Goal: Task Accomplishment & Management: Complete application form

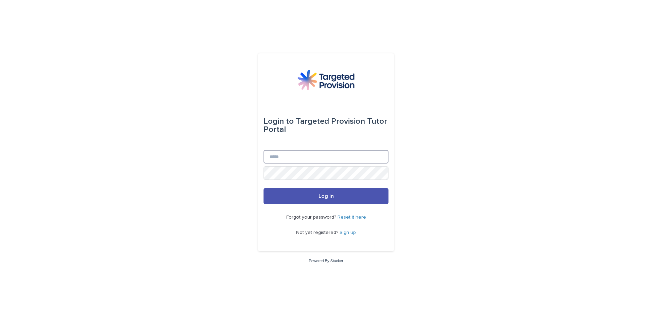
click at [287, 153] on input "Email" at bounding box center [326, 157] width 125 height 14
type input "**********"
click at [300, 199] on button "Log in" at bounding box center [326, 196] width 125 height 16
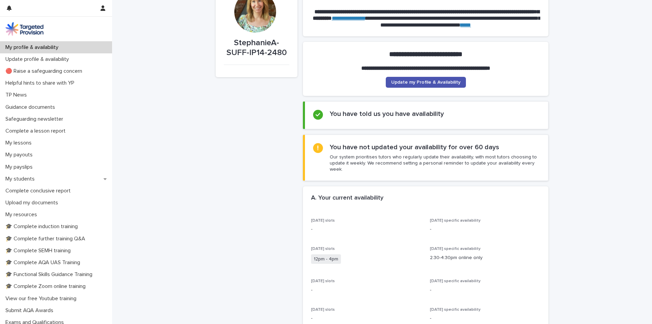
scroll to position [102, 0]
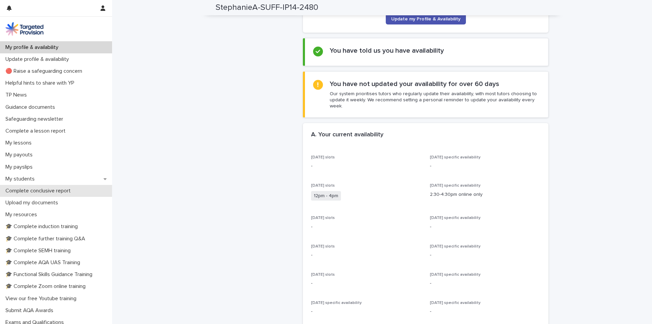
click at [72, 188] on p "Complete conclusive report" at bounding box center [39, 190] width 73 height 6
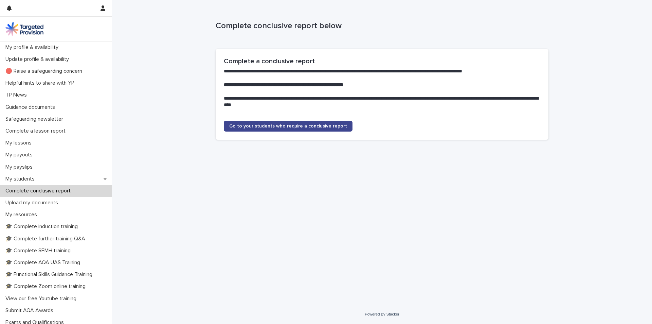
click at [262, 123] on link "Go to your students who require a conclusive report" at bounding box center [288, 126] width 129 height 11
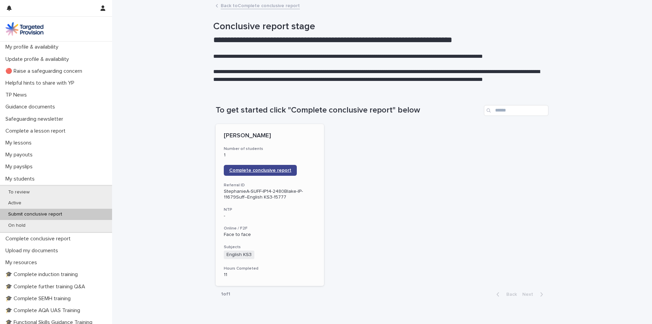
click at [261, 173] on link "Complete conclusive report" at bounding box center [260, 170] width 73 height 11
